Goal: Task Accomplishment & Management: Use online tool/utility

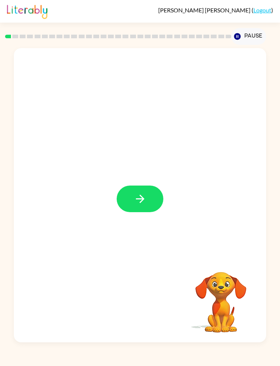
click at [139, 217] on div at bounding box center [140, 195] width 252 height 294
click at [136, 198] on icon "button" at bounding box center [140, 198] width 13 height 13
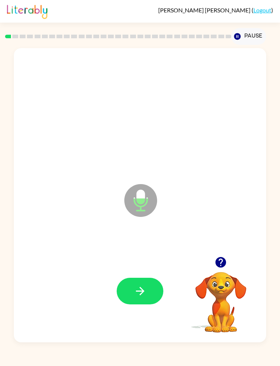
click at [134, 293] on icon "button" at bounding box center [140, 290] width 13 height 13
click at [150, 297] on button "button" at bounding box center [139, 290] width 47 height 27
click at [150, 303] on button "button" at bounding box center [139, 290] width 47 height 27
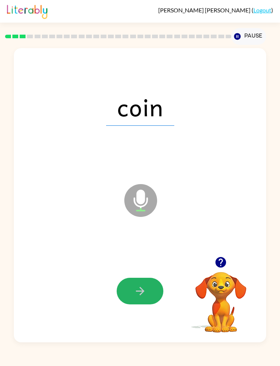
click at [143, 296] on icon "button" at bounding box center [140, 290] width 13 height 13
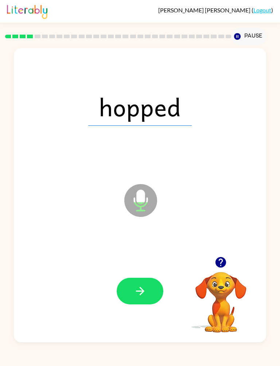
click at [145, 294] on icon "button" at bounding box center [140, 290] width 13 height 13
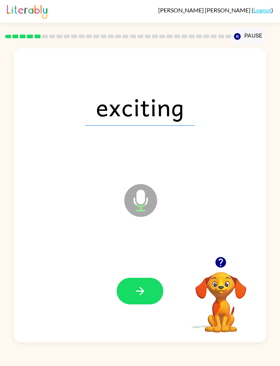
click at [144, 293] on icon "button" at bounding box center [140, 290] width 13 height 13
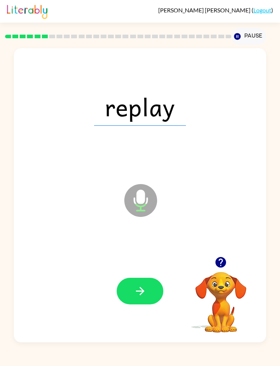
click at [144, 291] on icon "button" at bounding box center [139, 290] width 8 height 8
click at [146, 296] on icon "button" at bounding box center [140, 290] width 13 height 13
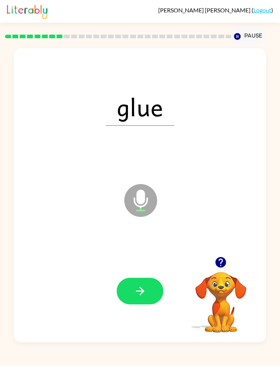
click at [151, 296] on button "button" at bounding box center [139, 290] width 47 height 27
click at [155, 290] on button "button" at bounding box center [139, 290] width 47 height 27
click at [151, 293] on button "button" at bounding box center [139, 290] width 47 height 27
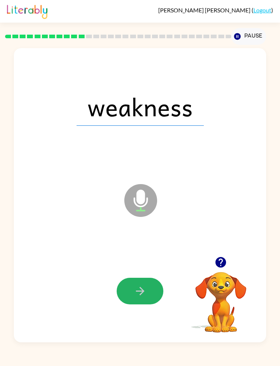
click at [151, 295] on button "button" at bounding box center [139, 290] width 47 height 27
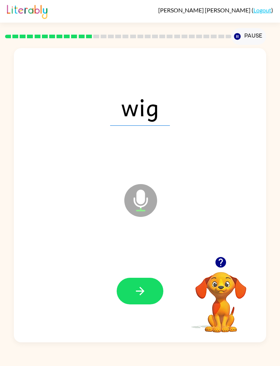
click at [144, 290] on icon "button" at bounding box center [140, 290] width 13 height 13
click at [154, 298] on button "button" at bounding box center [139, 290] width 47 height 27
click at [146, 293] on button "button" at bounding box center [139, 290] width 47 height 27
click at [149, 299] on button "button" at bounding box center [139, 290] width 47 height 27
click at [146, 294] on icon "button" at bounding box center [140, 290] width 13 height 13
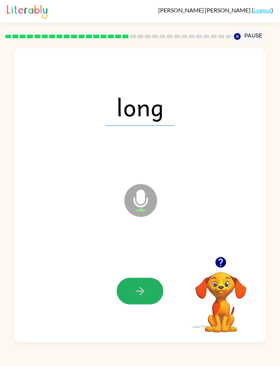
click at [145, 303] on button "button" at bounding box center [139, 290] width 47 height 27
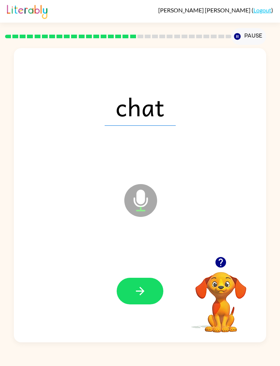
click at [147, 289] on button "button" at bounding box center [139, 290] width 47 height 27
click at [147, 292] on button "button" at bounding box center [139, 290] width 47 height 27
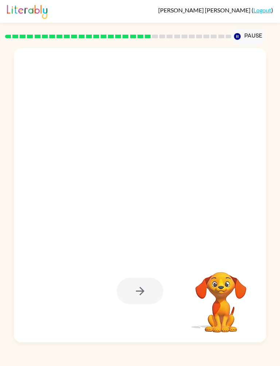
click at [189, 330] on video "Your browser must support playing .mp4 files to use Literably. Please try using…" at bounding box center [220, 296] width 73 height 73
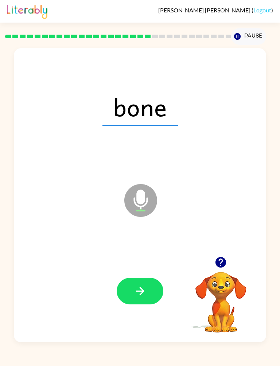
click at [145, 294] on icon "button" at bounding box center [140, 290] width 13 height 13
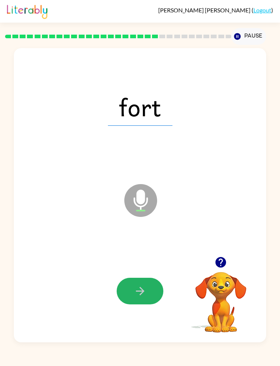
click at [137, 293] on icon "button" at bounding box center [140, 290] width 13 height 13
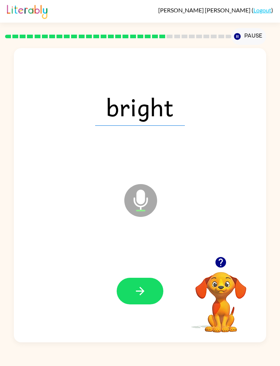
click at [149, 289] on button "button" at bounding box center [139, 290] width 47 height 27
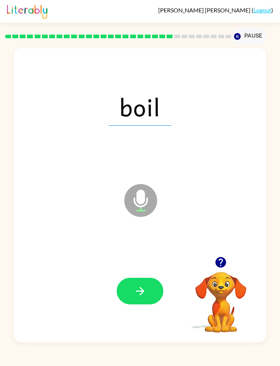
click at [142, 294] on icon "button" at bounding box center [140, 290] width 13 height 13
click at [143, 286] on icon "button" at bounding box center [140, 290] width 13 height 13
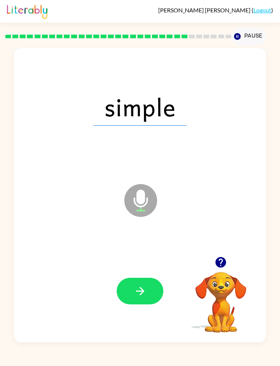
click at [143, 299] on button "button" at bounding box center [139, 290] width 47 height 27
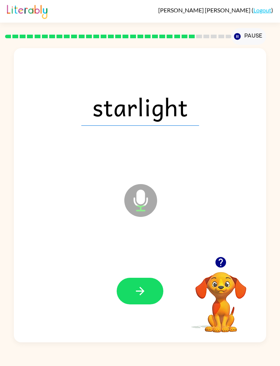
click at [157, 295] on button "button" at bounding box center [139, 290] width 47 height 27
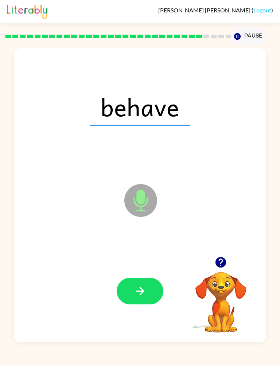
click at [147, 298] on button "button" at bounding box center [139, 290] width 47 height 27
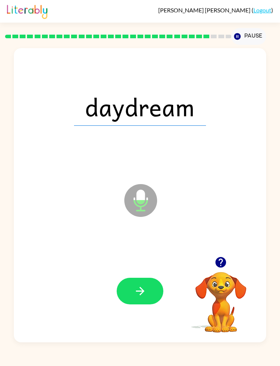
click at [146, 282] on button "button" at bounding box center [139, 290] width 47 height 27
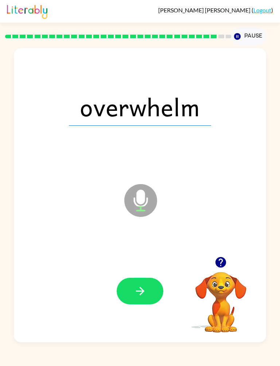
click at [146, 297] on icon "button" at bounding box center [140, 290] width 13 height 13
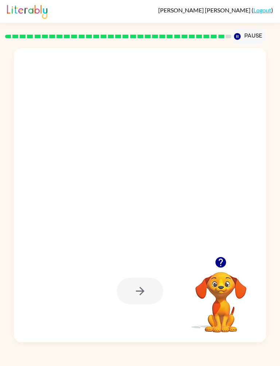
click at [175, 337] on div at bounding box center [140, 195] width 252 height 294
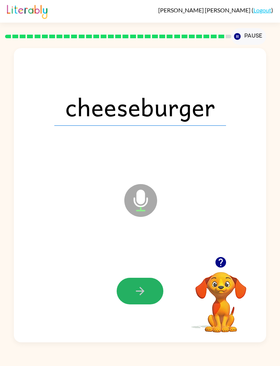
click at [144, 296] on icon "button" at bounding box center [140, 290] width 13 height 13
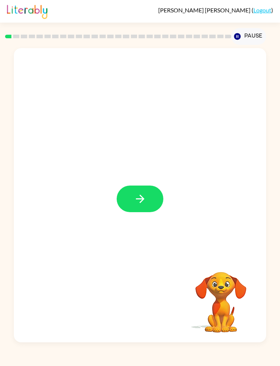
click at [161, 202] on button "button" at bounding box center [139, 198] width 47 height 27
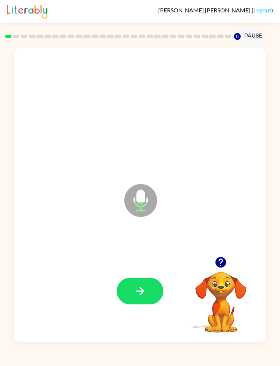
click at [147, 284] on button "button" at bounding box center [139, 290] width 47 height 27
click at [147, 285] on button "button" at bounding box center [139, 290] width 47 height 27
click at [150, 289] on button "button" at bounding box center [139, 290] width 47 height 27
click at [159, 298] on button "button" at bounding box center [139, 290] width 47 height 27
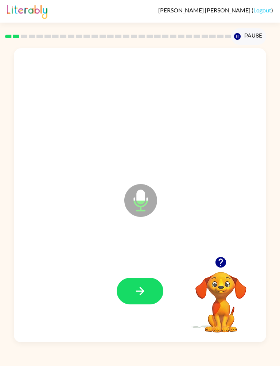
click at [144, 289] on icon "button" at bounding box center [140, 290] width 13 height 13
click at [147, 291] on button "button" at bounding box center [139, 290] width 47 height 27
click at [160, 283] on button "button" at bounding box center [139, 290] width 47 height 27
click at [145, 288] on icon "button" at bounding box center [140, 290] width 13 height 13
click at [144, 281] on button "button" at bounding box center [139, 290] width 47 height 27
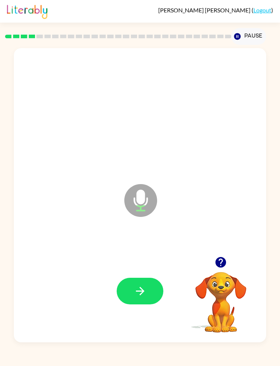
click at [150, 287] on button "button" at bounding box center [139, 290] width 47 height 27
click at [139, 281] on button "button" at bounding box center [139, 290] width 47 height 27
click at [141, 290] on icon "button" at bounding box center [140, 290] width 13 height 13
click at [146, 280] on button "button" at bounding box center [139, 290] width 47 height 27
click at [151, 279] on button "button" at bounding box center [139, 290] width 47 height 27
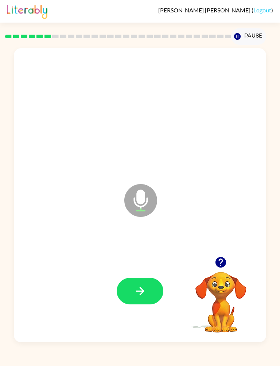
click at [138, 290] on icon "button" at bounding box center [140, 290] width 13 height 13
click at [139, 295] on icon "button" at bounding box center [140, 290] width 13 height 13
click at [141, 298] on button "button" at bounding box center [139, 290] width 47 height 27
click at [152, 291] on button "button" at bounding box center [139, 290] width 47 height 27
click at [146, 283] on button "button" at bounding box center [139, 290] width 47 height 27
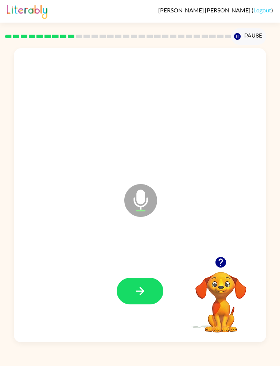
click at [145, 288] on icon "button" at bounding box center [140, 290] width 13 height 13
click at [138, 289] on icon "button" at bounding box center [140, 290] width 13 height 13
click at [153, 287] on button "button" at bounding box center [139, 290] width 47 height 27
click at [146, 288] on icon "button" at bounding box center [140, 290] width 13 height 13
click at [153, 285] on button "button" at bounding box center [139, 290] width 47 height 27
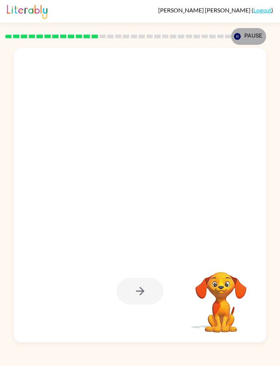
click at [235, 37] on icon "button" at bounding box center [237, 36] width 7 height 7
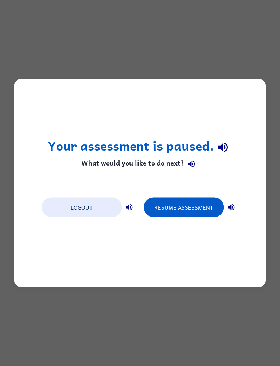
click at [191, 206] on button "Resume Assessment" at bounding box center [183, 207] width 80 height 20
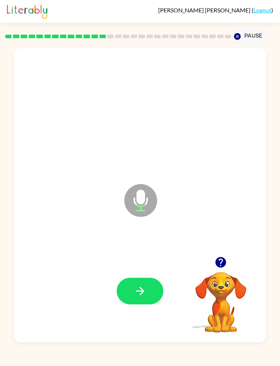
click at [142, 293] on icon "button" at bounding box center [139, 290] width 8 height 8
click at [148, 295] on button "button" at bounding box center [139, 290] width 47 height 27
click at [144, 285] on icon "button" at bounding box center [140, 290] width 13 height 13
click at [144, 289] on icon "button" at bounding box center [140, 290] width 13 height 13
click at [146, 283] on button "button" at bounding box center [139, 290] width 47 height 27
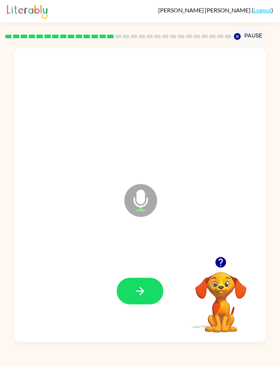
click at [147, 268] on div at bounding box center [139, 290] width 237 height 88
click at [162, 287] on button "button" at bounding box center [139, 290] width 47 height 27
click at [149, 288] on button "button" at bounding box center [139, 290] width 47 height 27
click at [139, 297] on icon "button" at bounding box center [140, 290] width 13 height 13
click at [140, 292] on icon "button" at bounding box center [140, 290] width 13 height 13
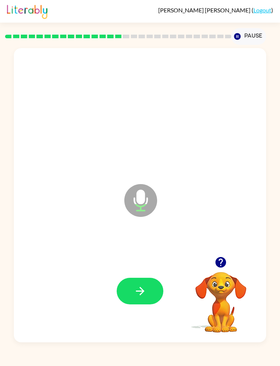
click at [140, 289] on icon "button" at bounding box center [140, 290] width 13 height 13
click at [142, 303] on button "button" at bounding box center [139, 290] width 47 height 27
click at [127, 284] on button "button" at bounding box center [139, 290] width 47 height 27
click at [125, 286] on button "button" at bounding box center [139, 290] width 47 height 27
click at [141, 289] on icon "button" at bounding box center [139, 290] width 8 height 8
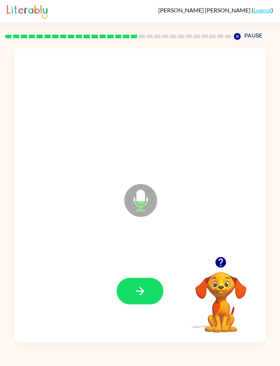
click at [141, 283] on button "button" at bounding box center [139, 290] width 47 height 27
click at [146, 288] on icon "button" at bounding box center [140, 290] width 13 height 13
click at [149, 289] on button "button" at bounding box center [139, 290] width 47 height 27
click at [144, 294] on icon "button" at bounding box center [140, 290] width 13 height 13
click at [140, 285] on icon "button" at bounding box center [140, 290] width 13 height 13
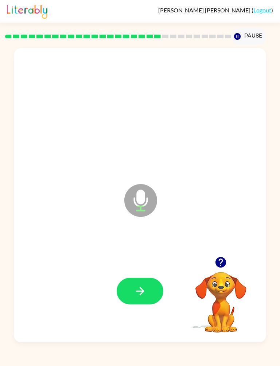
click at [148, 287] on button "button" at bounding box center [139, 290] width 47 height 27
click at [157, 283] on button "button" at bounding box center [139, 290] width 47 height 27
click at [145, 299] on button "button" at bounding box center [139, 290] width 47 height 27
click at [143, 293] on icon "button" at bounding box center [140, 290] width 13 height 13
click at [157, 291] on button "button" at bounding box center [139, 290] width 47 height 27
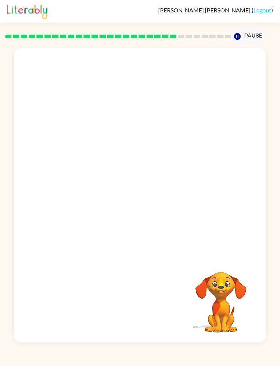
click at [241, 39] on button "Pause Pause" at bounding box center [248, 36] width 35 height 17
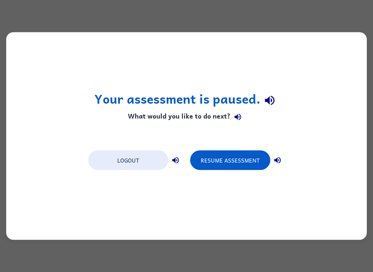
click at [237, 162] on button "Resume Assessment" at bounding box center [230, 161] width 80 height 20
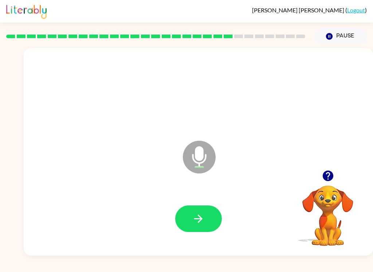
click at [193, 221] on icon "button" at bounding box center [198, 219] width 13 height 13
click at [201, 213] on icon "button" at bounding box center [198, 219] width 13 height 13
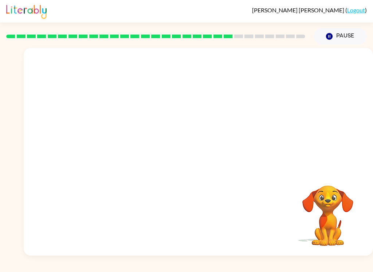
click at [232, 269] on div "[PERSON_NAME] ( Logout ) Pause Pause Your browser must support playing .mp4 fil…" at bounding box center [186, 136] width 373 height 272
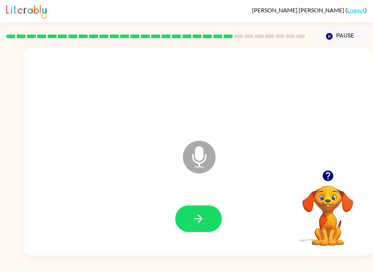
click at [200, 223] on icon "button" at bounding box center [198, 219] width 13 height 13
click at [202, 224] on icon "button" at bounding box center [198, 219] width 13 height 13
click at [195, 219] on icon "button" at bounding box center [198, 219] width 8 height 8
click at [194, 226] on button "button" at bounding box center [198, 219] width 47 height 27
click at [192, 222] on icon "button" at bounding box center [198, 219] width 13 height 13
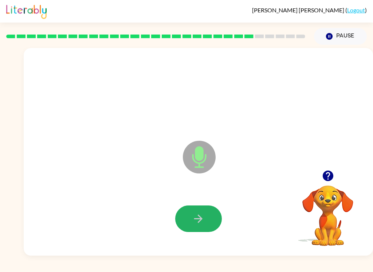
click at [201, 225] on icon "button" at bounding box center [198, 219] width 13 height 13
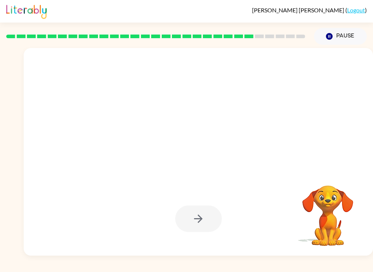
click at [204, 255] on div at bounding box center [198, 152] width 349 height 208
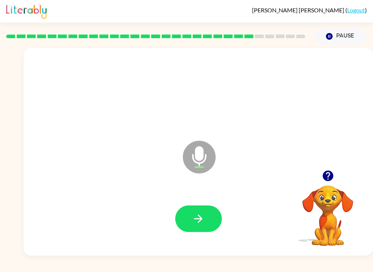
click at [213, 221] on button "button" at bounding box center [198, 219] width 47 height 27
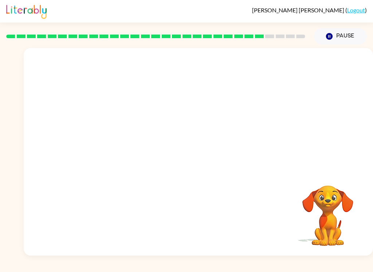
click at [279, 245] on video "Your browser must support playing .mp4 files to use Literably. Please try using…" at bounding box center [327, 210] width 73 height 73
click at [279, 42] on button "Pause Pause" at bounding box center [340, 36] width 53 height 17
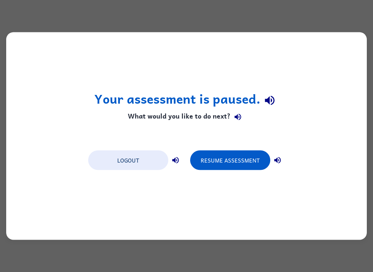
click at [239, 161] on button "Resume Assessment" at bounding box center [230, 161] width 80 height 20
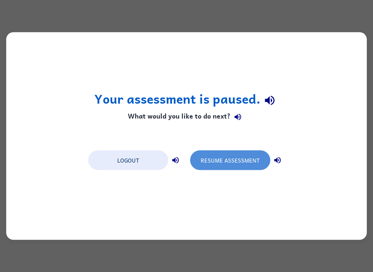
click at [239, 169] on button "Resume Assessment" at bounding box center [230, 161] width 80 height 20
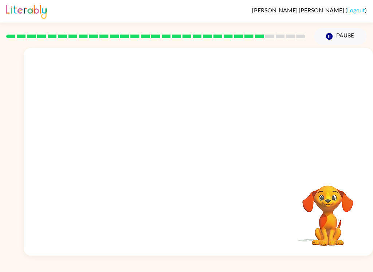
click at [238, 158] on div at bounding box center [198, 109] width 349 height 122
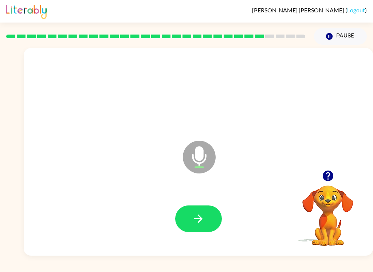
click at [186, 220] on button "button" at bounding box center [198, 219] width 47 height 27
click at [186, 226] on button "button" at bounding box center [198, 219] width 47 height 27
click at [206, 232] on button "button" at bounding box center [198, 219] width 47 height 27
click at [210, 226] on button "button" at bounding box center [198, 219] width 47 height 27
click at [198, 218] on icon "button" at bounding box center [198, 219] width 13 height 13
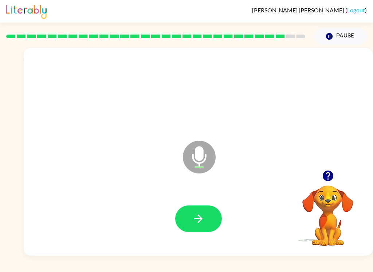
click at [187, 232] on button "button" at bounding box center [198, 219] width 47 height 27
click at [206, 211] on button "button" at bounding box center [198, 219] width 47 height 27
click at [202, 226] on button "button" at bounding box center [198, 219] width 47 height 27
click at [206, 213] on button "button" at bounding box center [198, 219] width 47 height 27
